Goal: Information Seeking & Learning: Check status

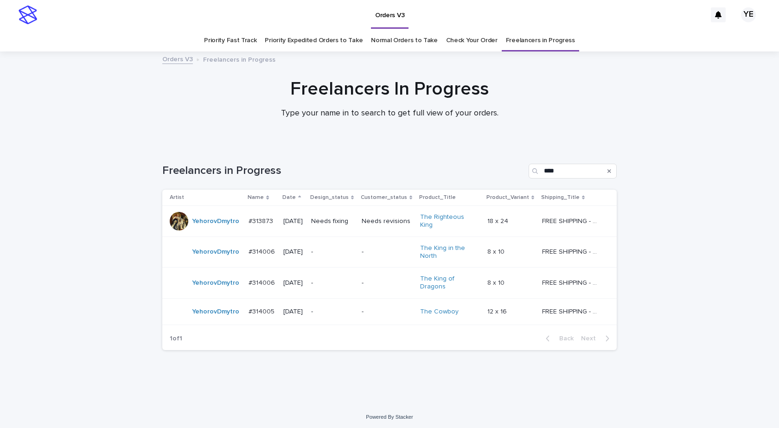
click at [283, 353] on div "Freelancers in Progress **** Artist Name Date Design_status Customer_status Pro…" at bounding box center [389, 251] width 455 height 212
click at [224, 254] on div "YehorovDmytro" at bounding box center [215, 251] width 47 height 15
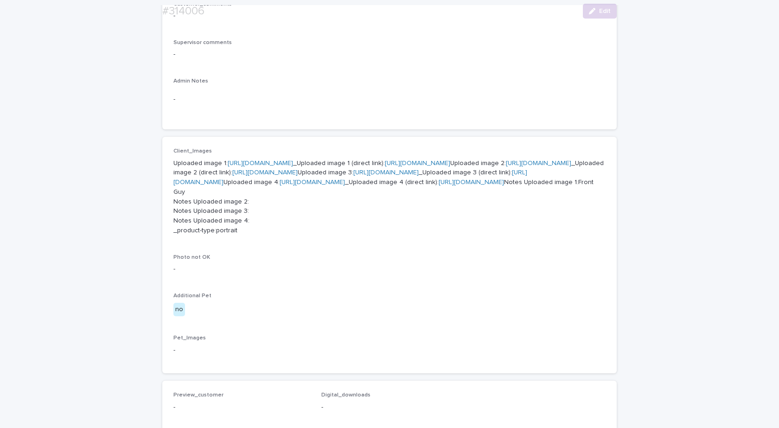
scroll to position [325, 0]
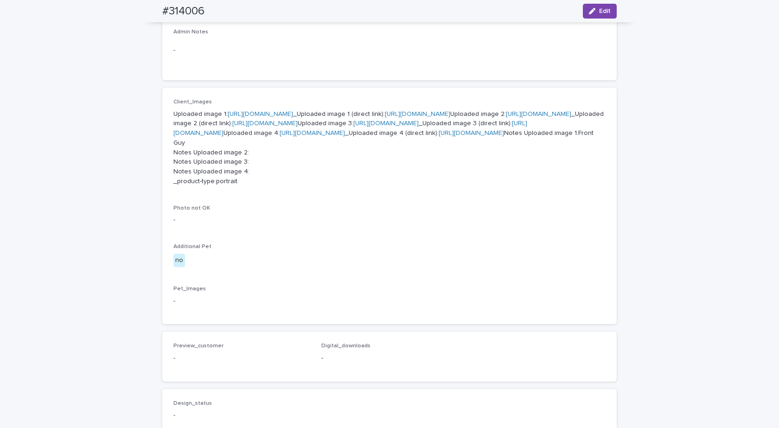
drag, startPoint x: 273, startPoint y: 117, endPoint x: 268, endPoint y: 116, distance: 4.8
drag, startPoint x: 263, startPoint y: 206, endPoint x: 254, endPoint y: 212, distance: 11.0
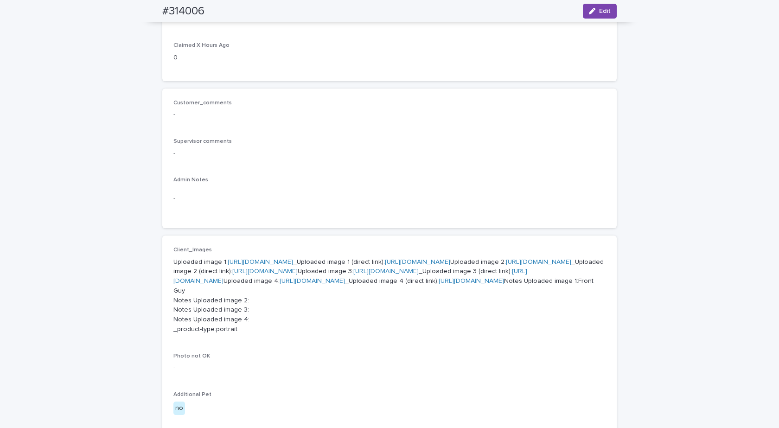
scroll to position [0, 0]
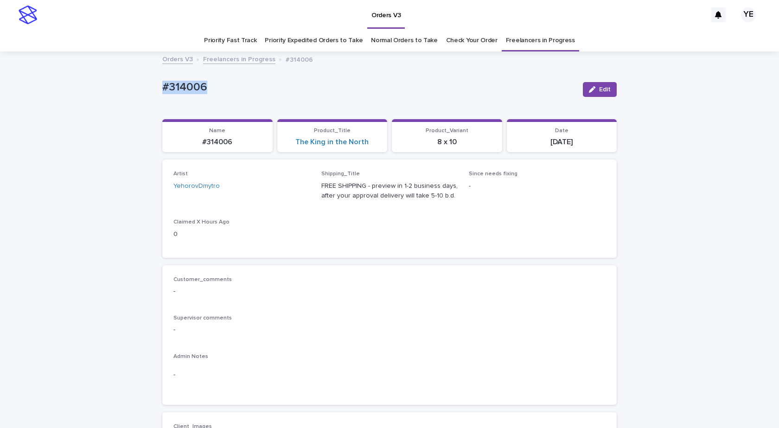
drag, startPoint x: 209, startPoint y: 85, endPoint x: 117, endPoint y: 85, distance: 91.4
copy p "#314006"
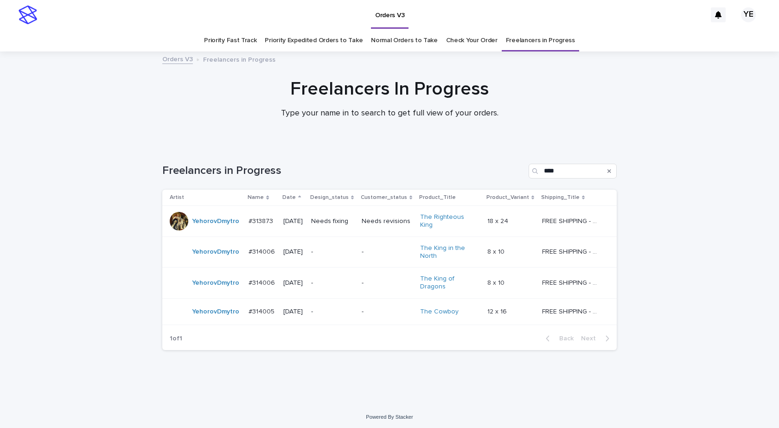
click at [210, 289] on td "YehorovDmytro" at bounding box center [203, 283] width 83 height 31
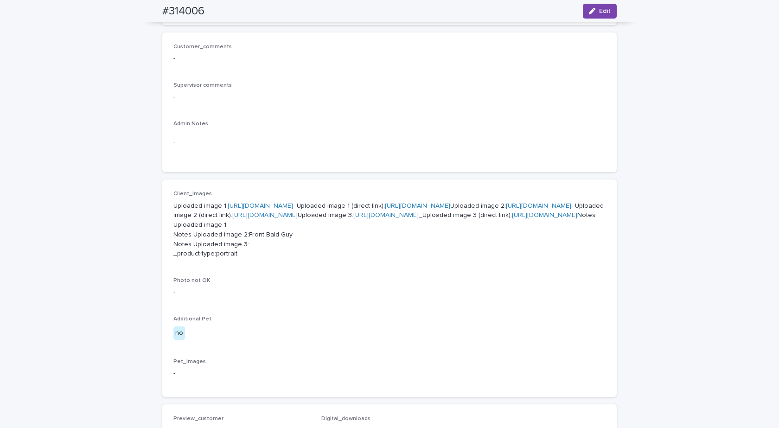
scroll to position [232, 0]
drag, startPoint x: 263, startPoint y: 268, endPoint x: 249, endPoint y: 263, distance: 15.1
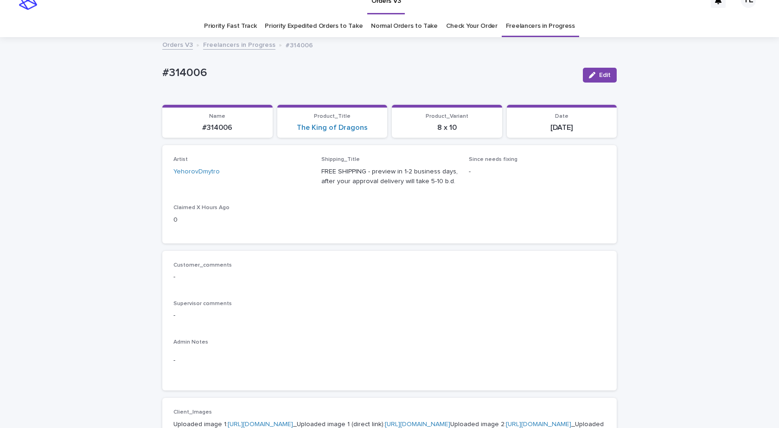
scroll to position [0, 0]
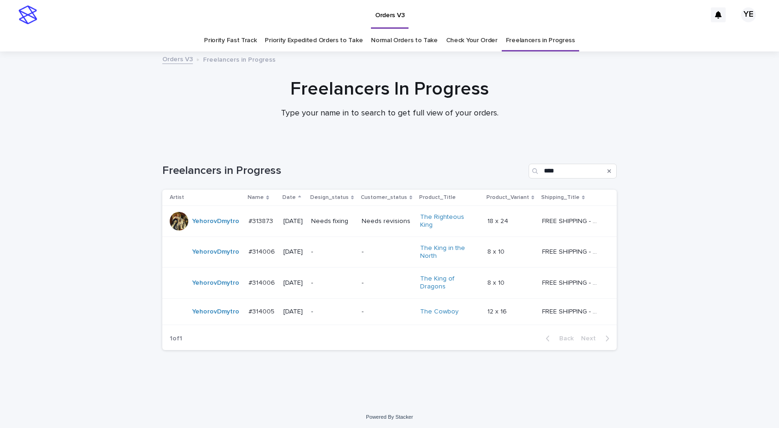
click at [217, 319] on td "YehorovDmytro" at bounding box center [203, 311] width 83 height 26
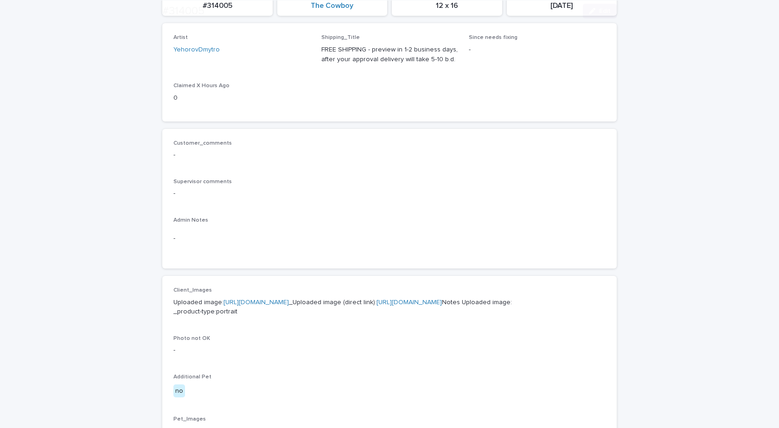
scroll to position [325, 0]
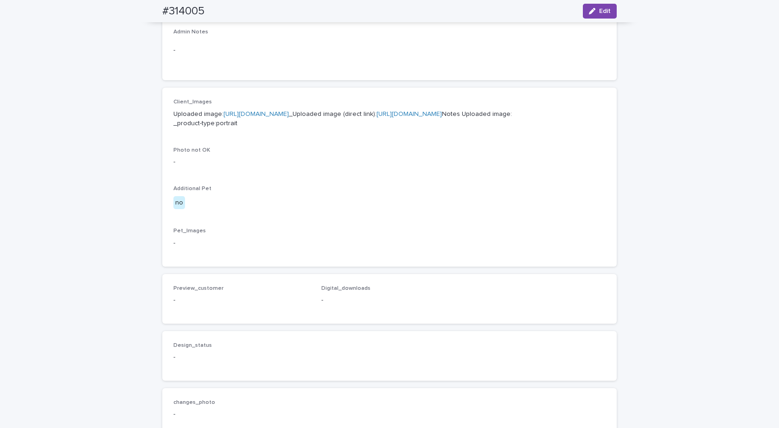
click at [282, 115] on link "https://cdn.shopify.com-uploadkit.app/s/files/1/0033/4807/0511/files/download.h…" at bounding box center [256, 114] width 65 height 6
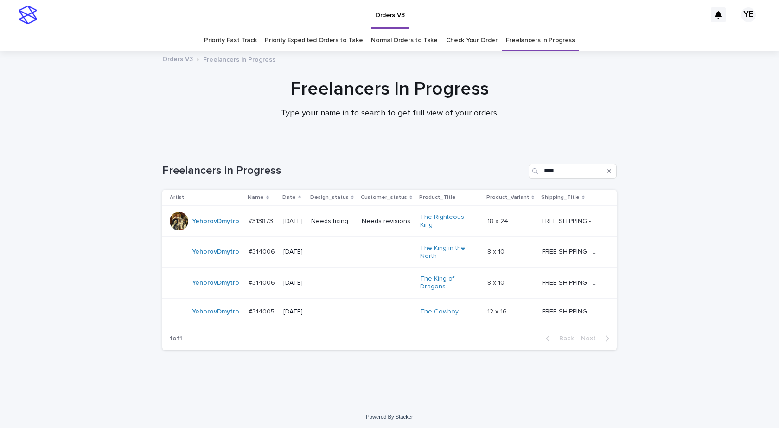
click at [211, 256] on div "YehorovDmytro" at bounding box center [205, 252] width 71 height 19
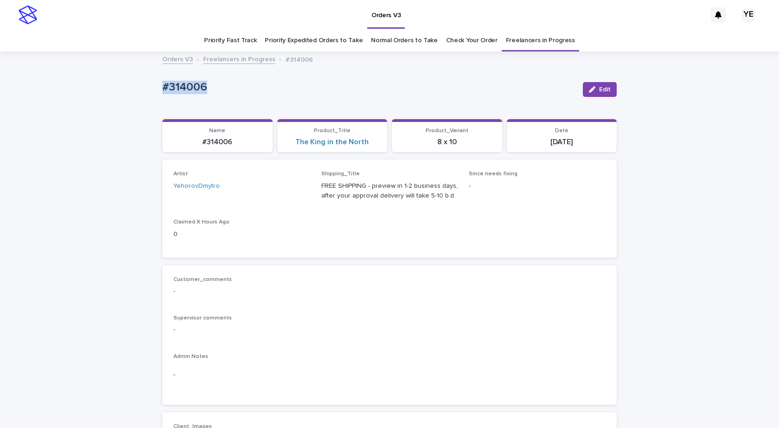
drag, startPoint x: 212, startPoint y: 93, endPoint x: 113, endPoint y: 96, distance: 99.3
copy p "#314006"
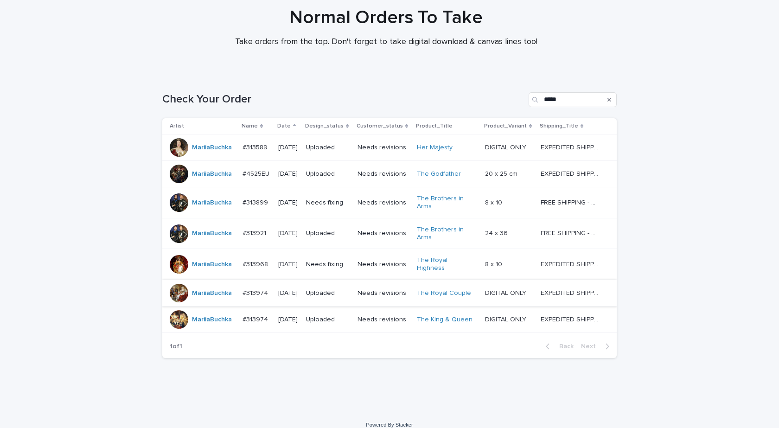
scroll to position [77, 0]
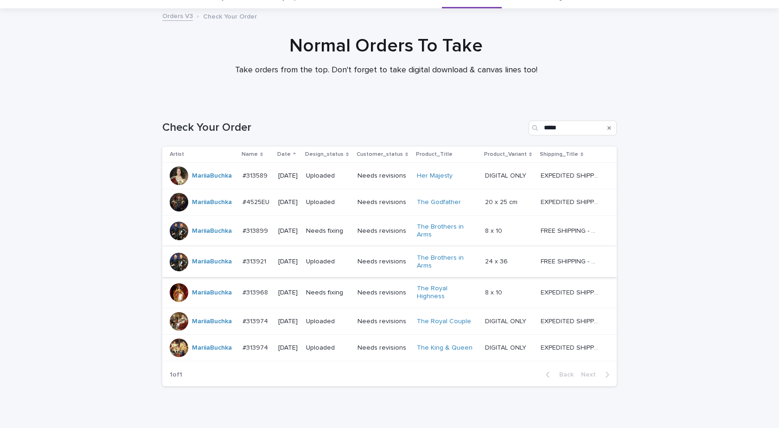
scroll to position [77, 0]
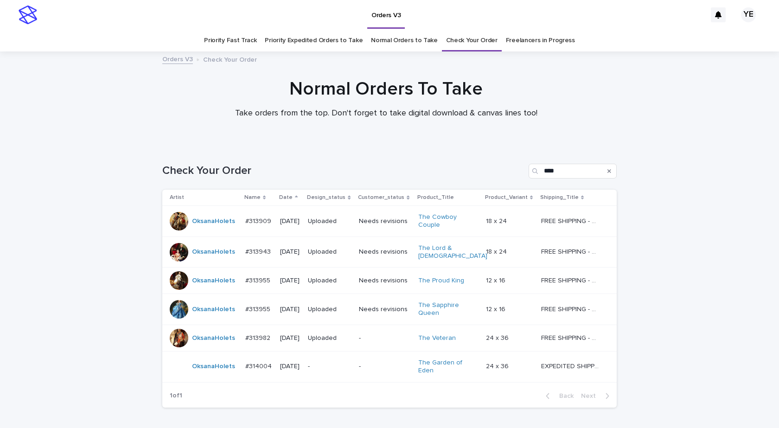
scroll to position [30, 0]
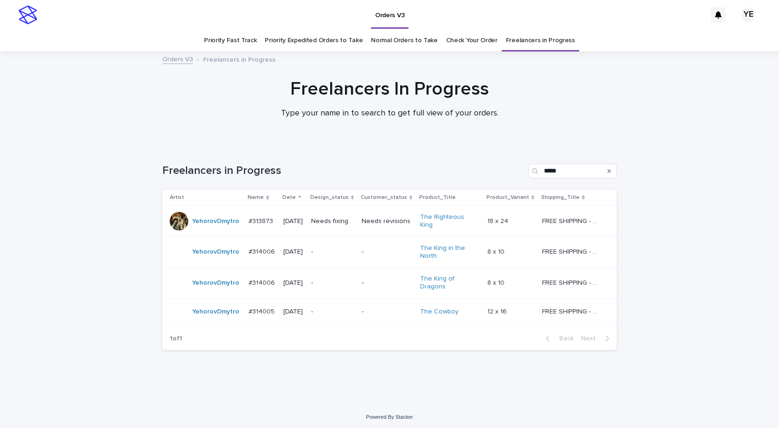
click at [218, 259] on td "YehorovDmytro" at bounding box center [203, 252] width 83 height 31
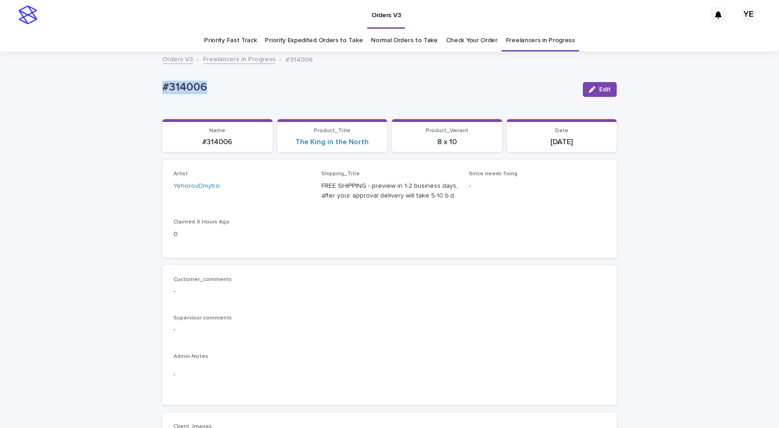
drag, startPoint x: 228, startPoint y: 88, endPoint x: 97, endPoint y: 98, distance: 131.2
copy p "#314006"
